Goal: Information Seeking & Learning: Learn about a topic

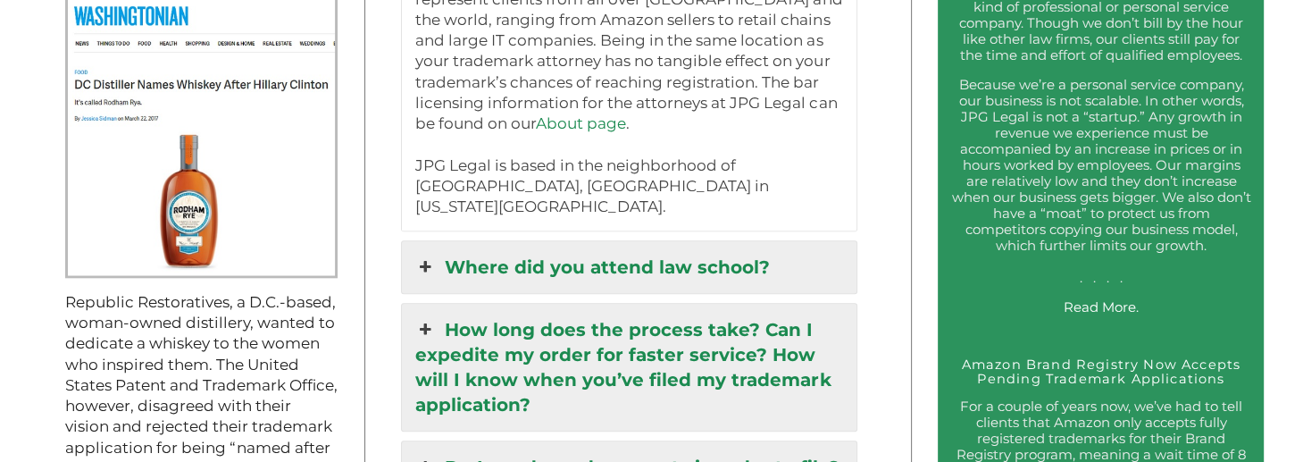
scroll to position [1915, 0]
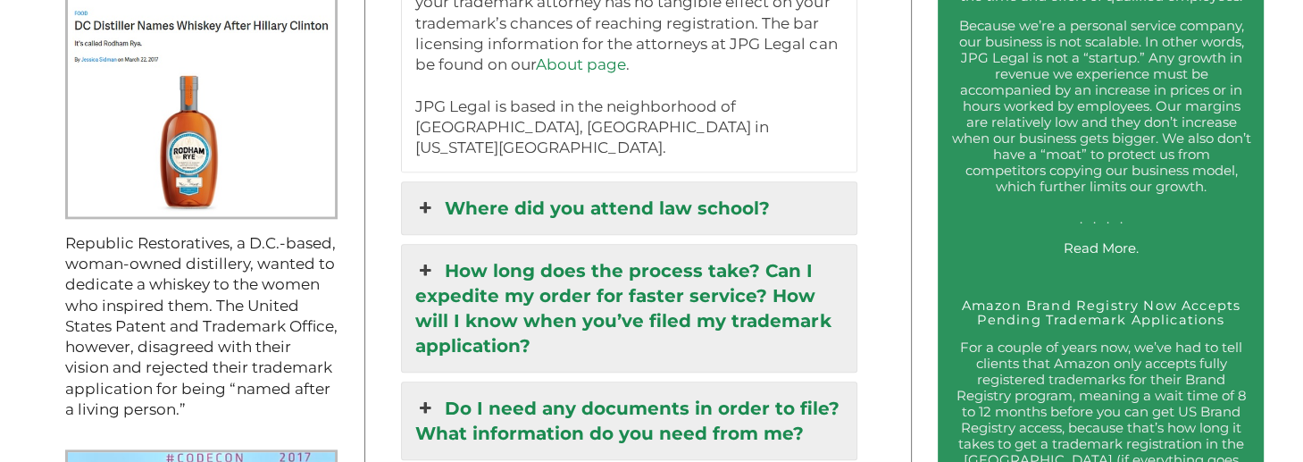
click at [637, 182] on link "Where did you attend law school?" at bounding box center [629, 208] width 455 height 52
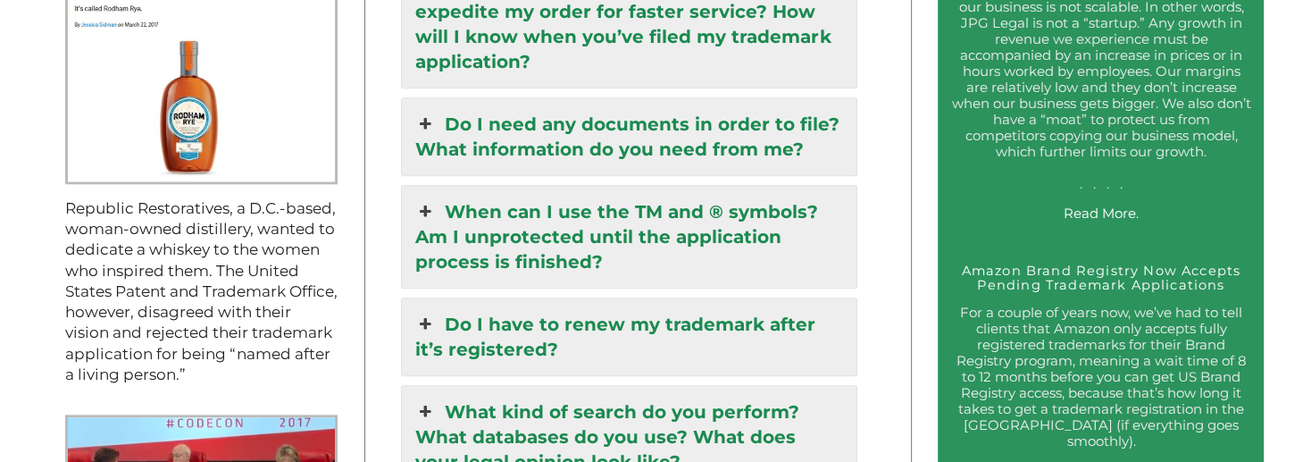
scroll to position [1983, 0]
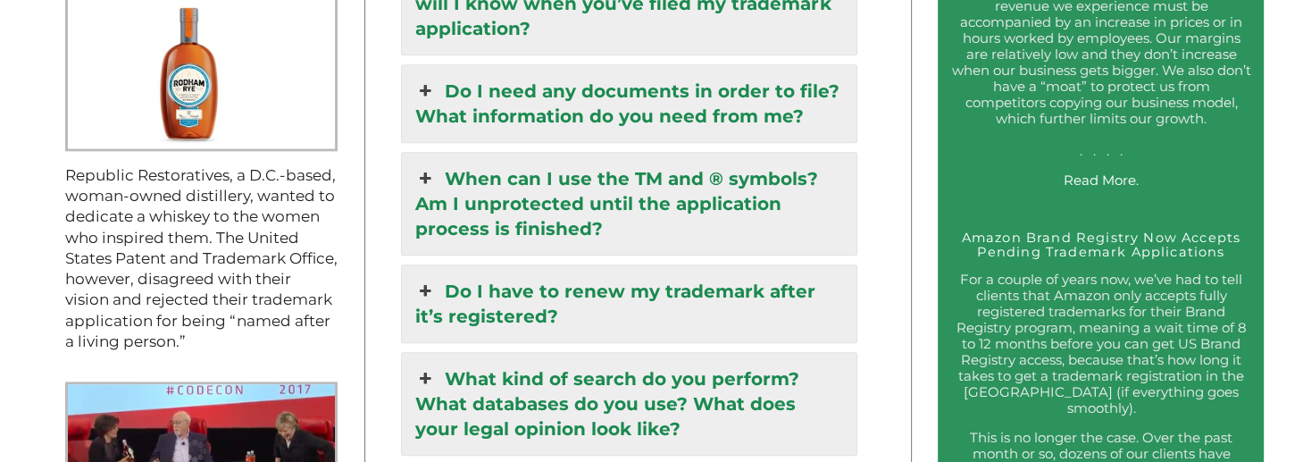
click at [609, 190] on link "When can I use the TM and ® symbols? Am I unprotected until the application pro…" at bounding box center [629, 204] width 455 height 102
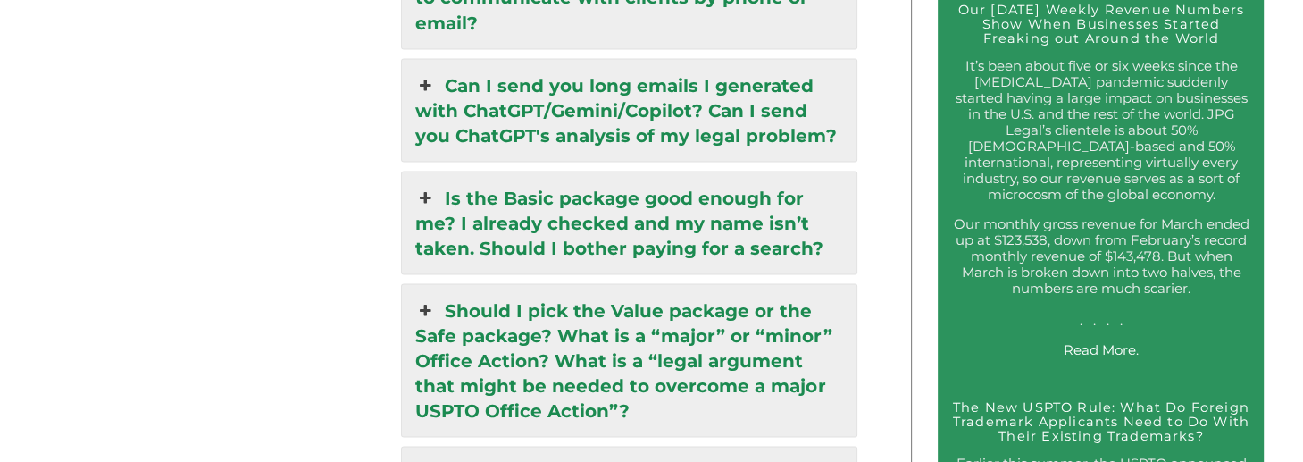
scroll to position [3245, 0]
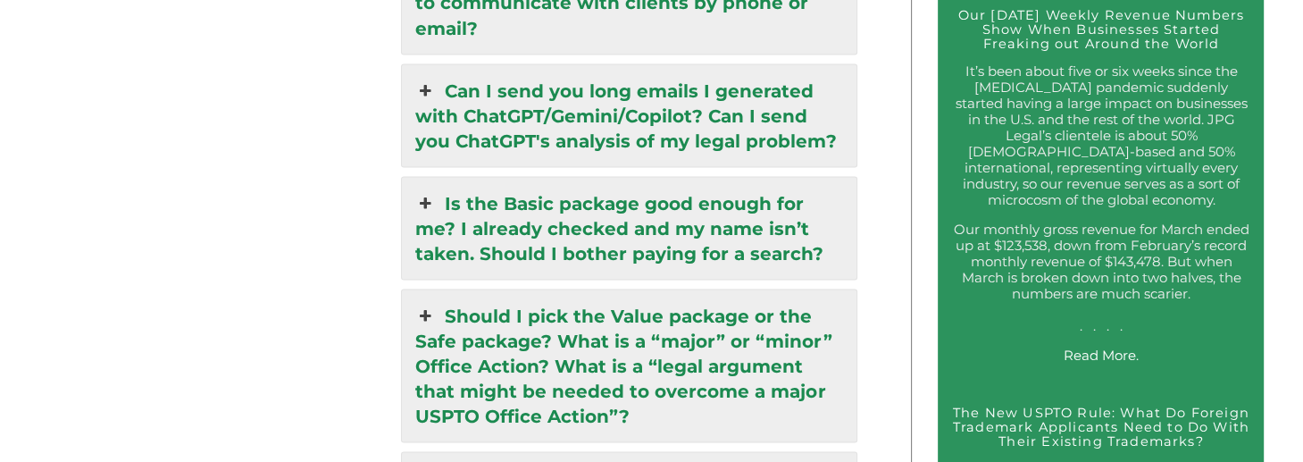
click at [605, 214] on link "Is the Basic package good enough for me? I already checked and my name isn’t ta…" at bounding box center [629, 228] width 455 height 102
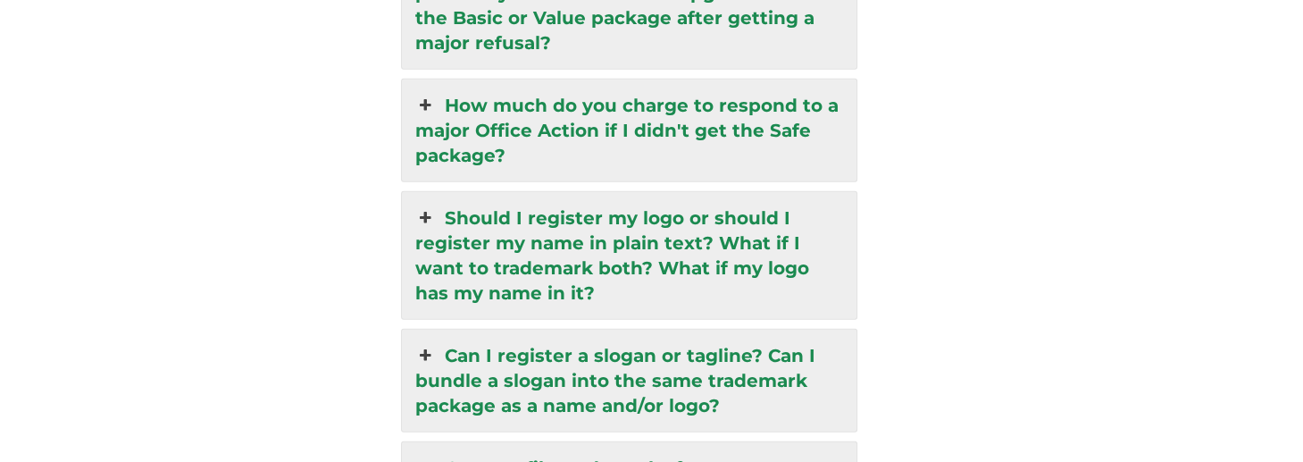
scroll to position [4378, 0]
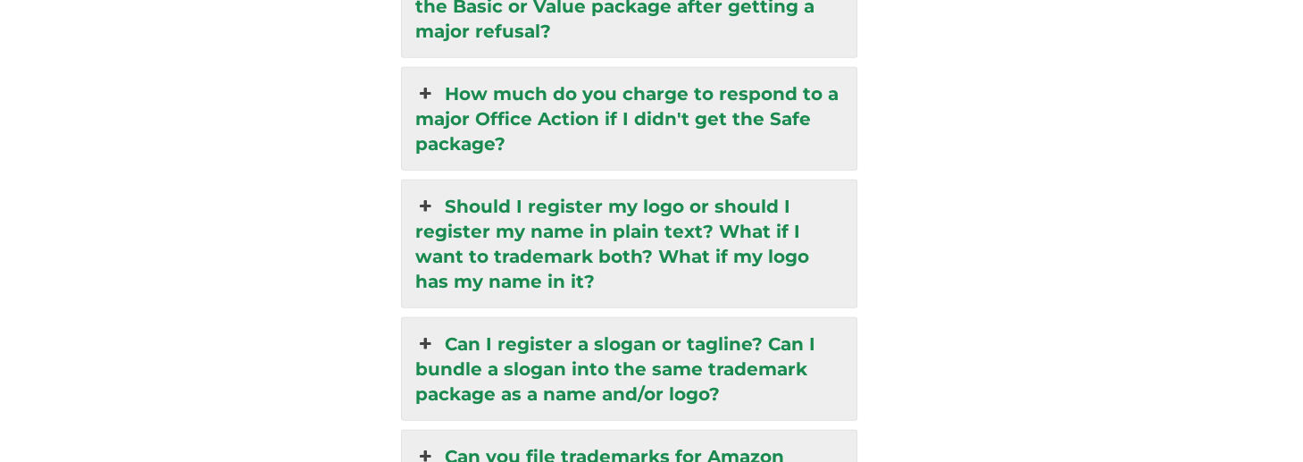
click at [630, 180] on link "Should I register my logo or should I register my name in plain text? What if I…" at bounding box center [629, 243] width 455 height 127
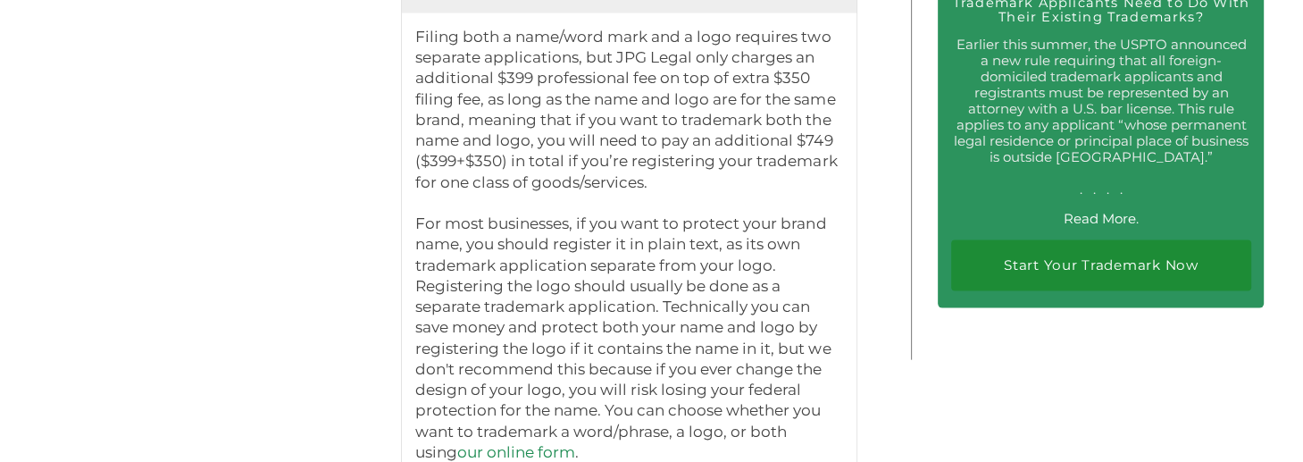
scroll to position [3678, 0]
